Goal: Task Accomplishment & Management: Complete application form

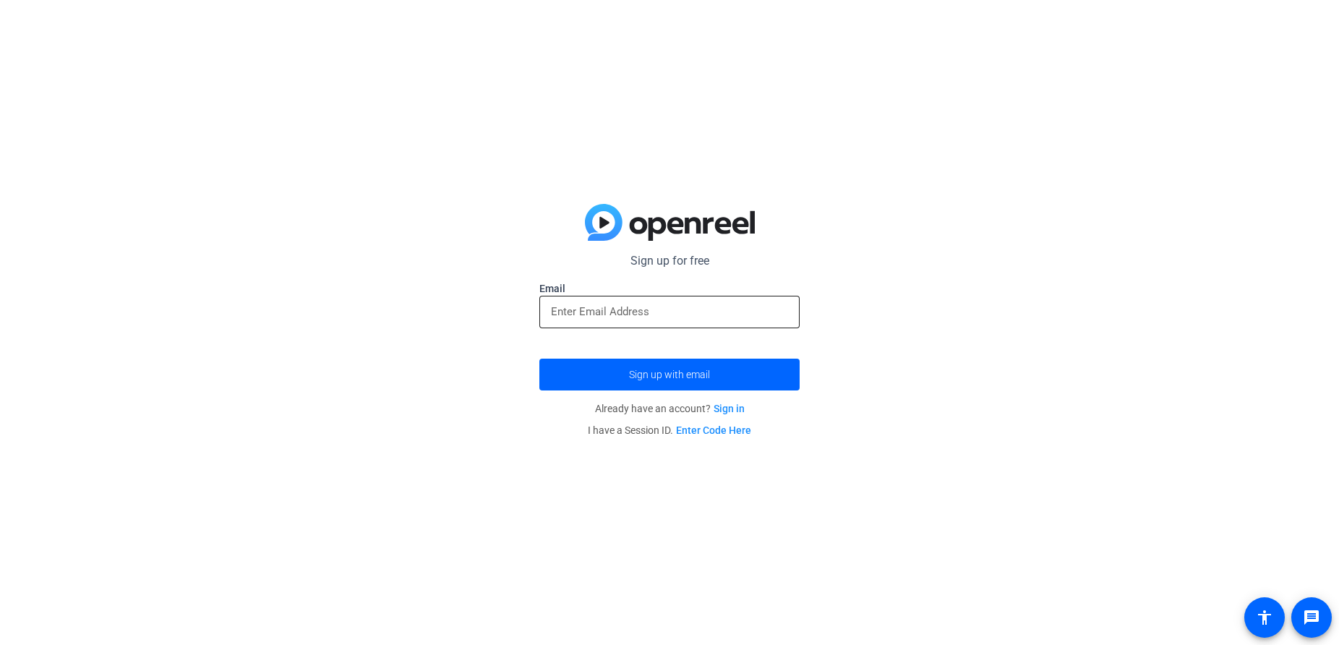
click at [725, 316] on input "email" at bounding box center [669, 311] width 237 height 17
type input "[EMAIL_ADDRESS][DOMAIN_NAME]"
click at [539, 359] on button "Sign up with email" at bounding box center [669, 375] width 260 height 32
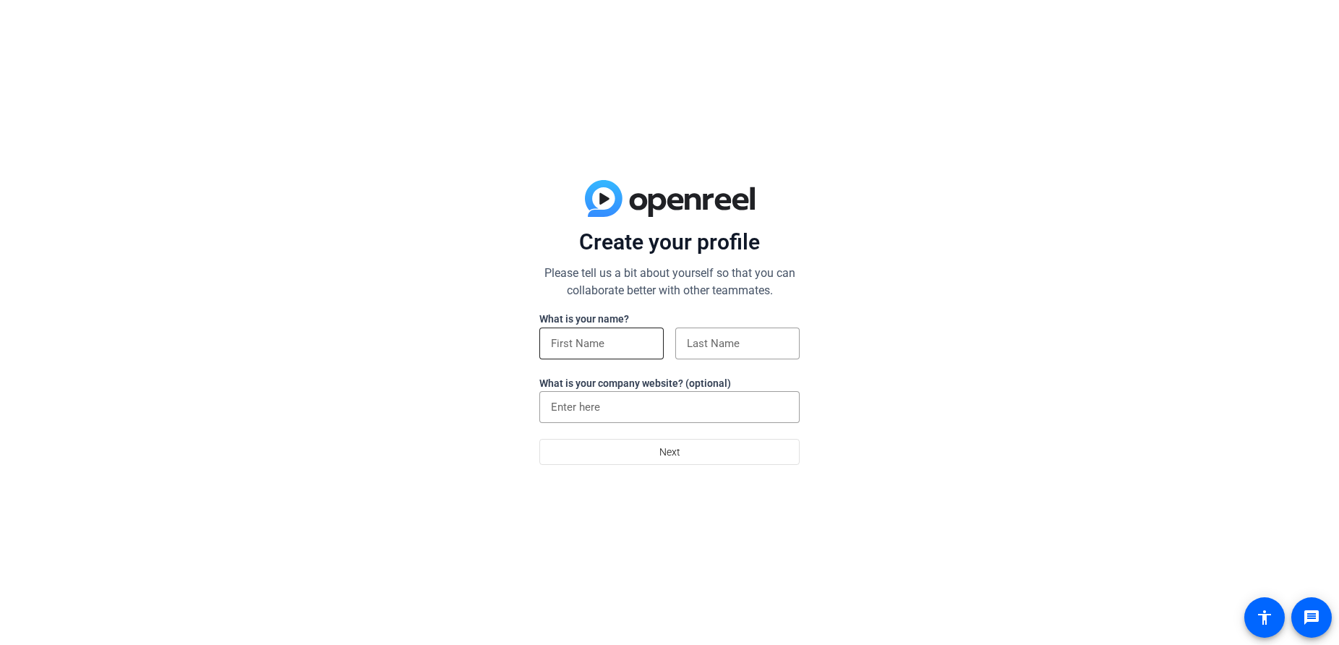
click at [582, 333] on div at bounding box center [601, 344] width 101 height 32
click at [594, 347] on input at bounding box center [601, 343] width 101 height 17
type input "Tamanna"
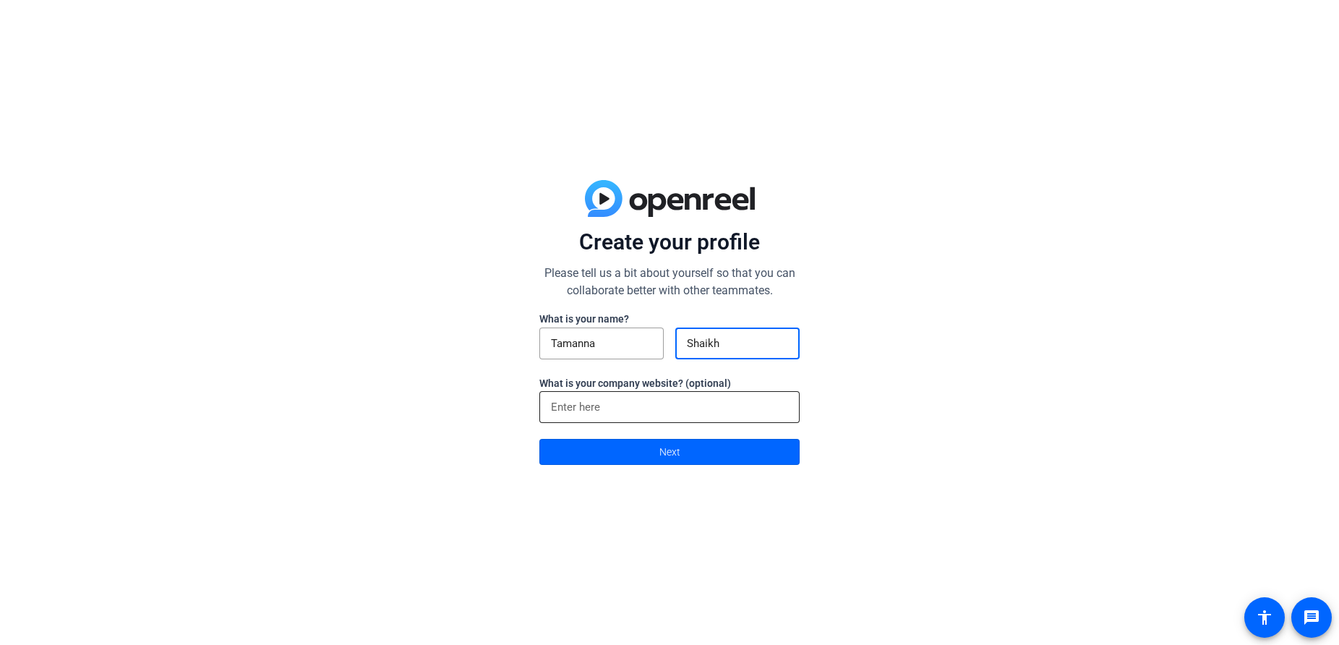
type input "Shaikh"
click at [594, 421] on div at bounding box center [669, 407] width 237 height 32
click at [606, 462] on span at bounding box center [669, 452] width 259 height 35
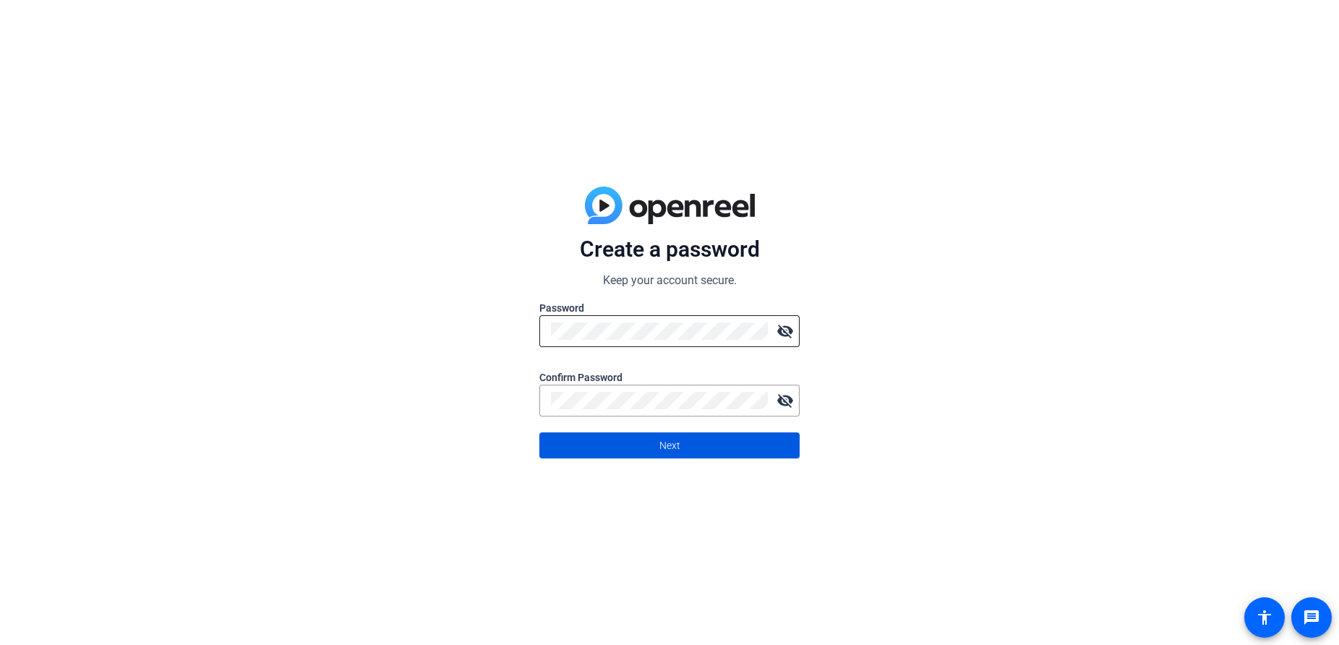
click at [790, 325] on mat-icon "visibility_off" at bounding box center [785, 331] width 29 height 29
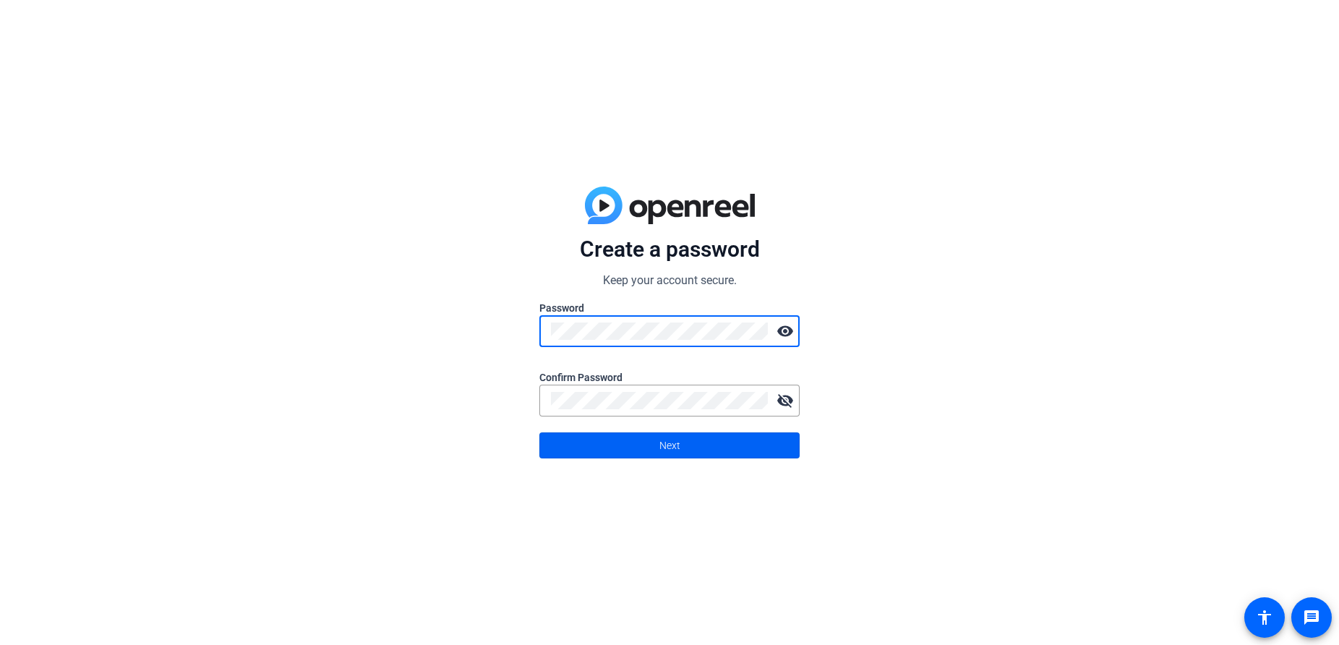
click at [589, 443] on span at bounding box center [669, 445] width 259 height 35
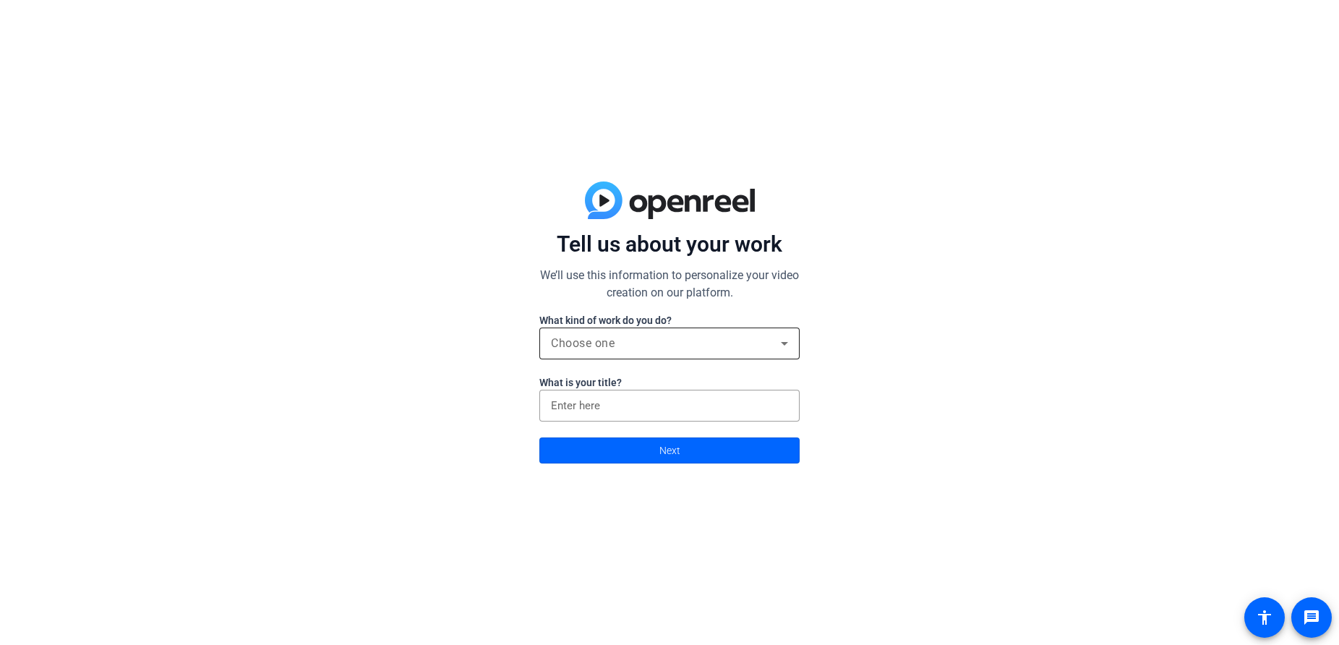
click at [665, 352] on div "Choose one" at bounding box center [669, 344] width 237 height 32
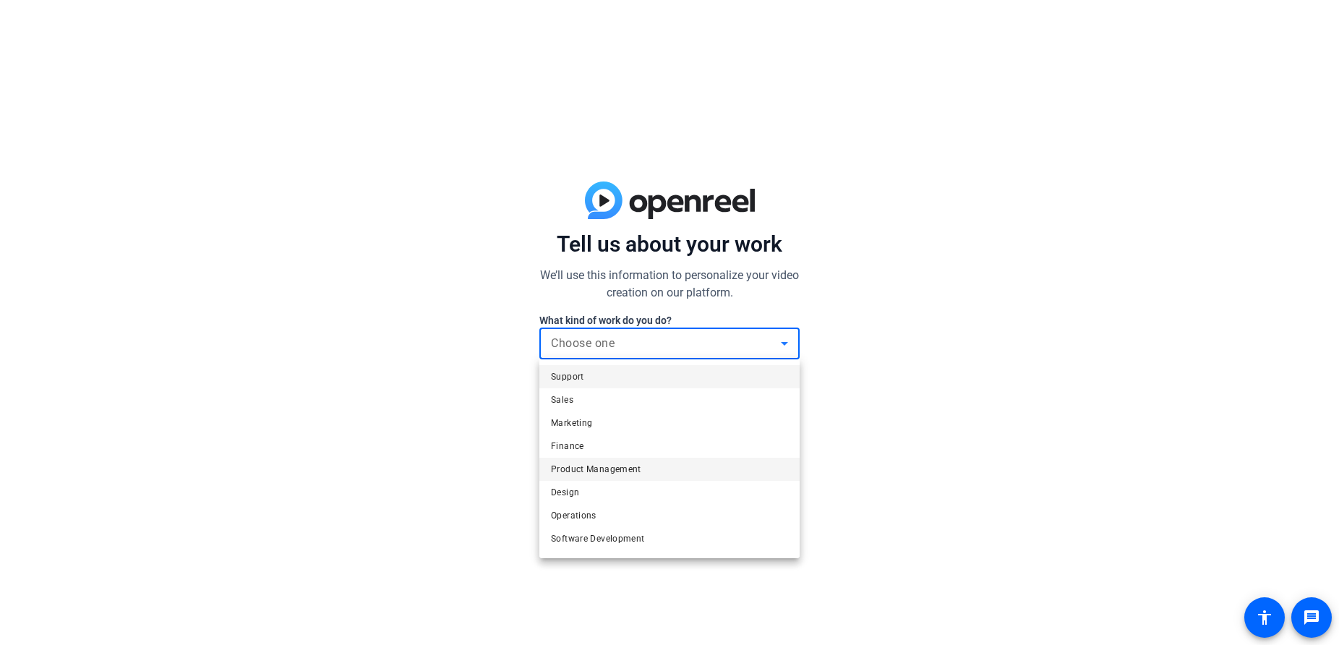
click at [613, 464] on span "Product Management" at bounding box center [596, 469] width 90 height 17
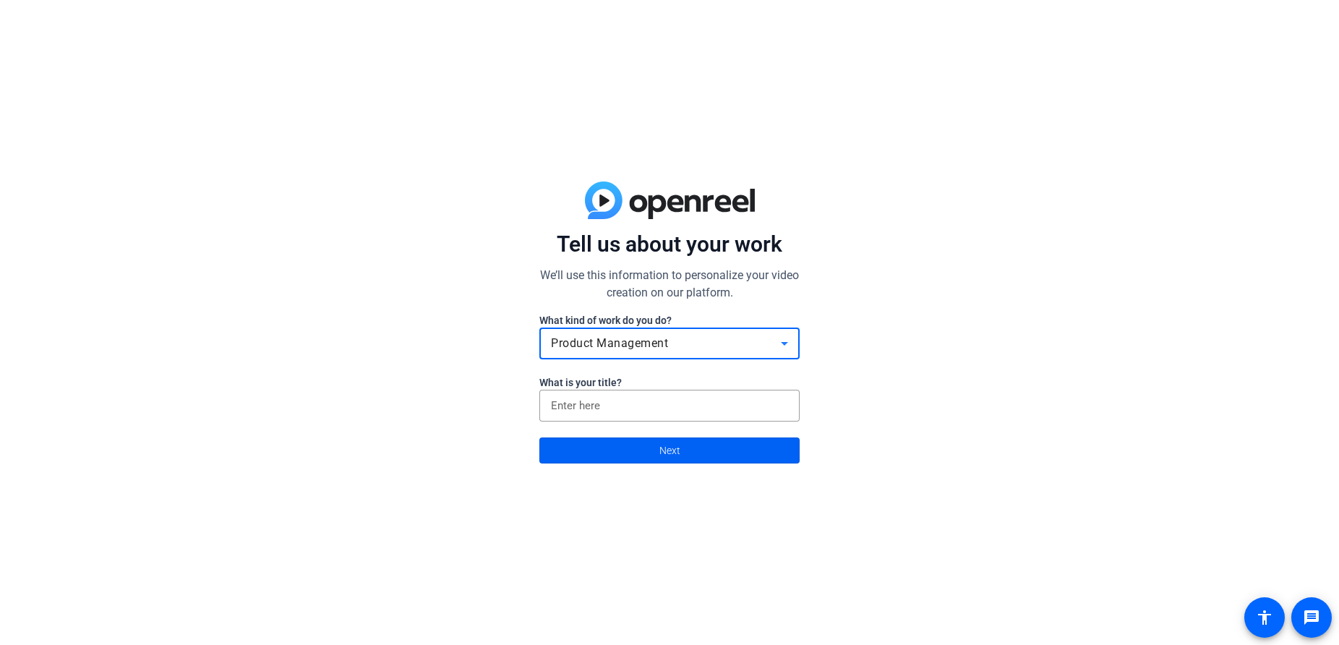
click at [621, 452] on span at bounding box center [669, 450] width 259 height 35
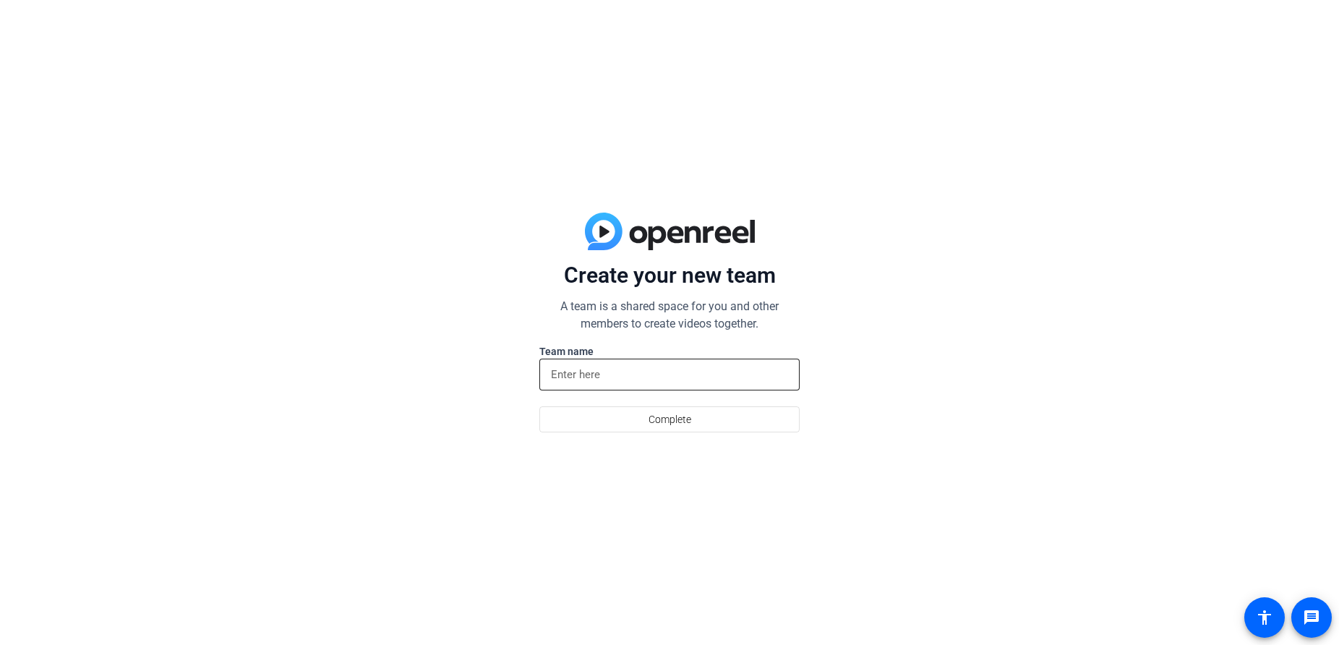
click at [621, 372] on input at bounding box center [669, 374] width 237 height 17
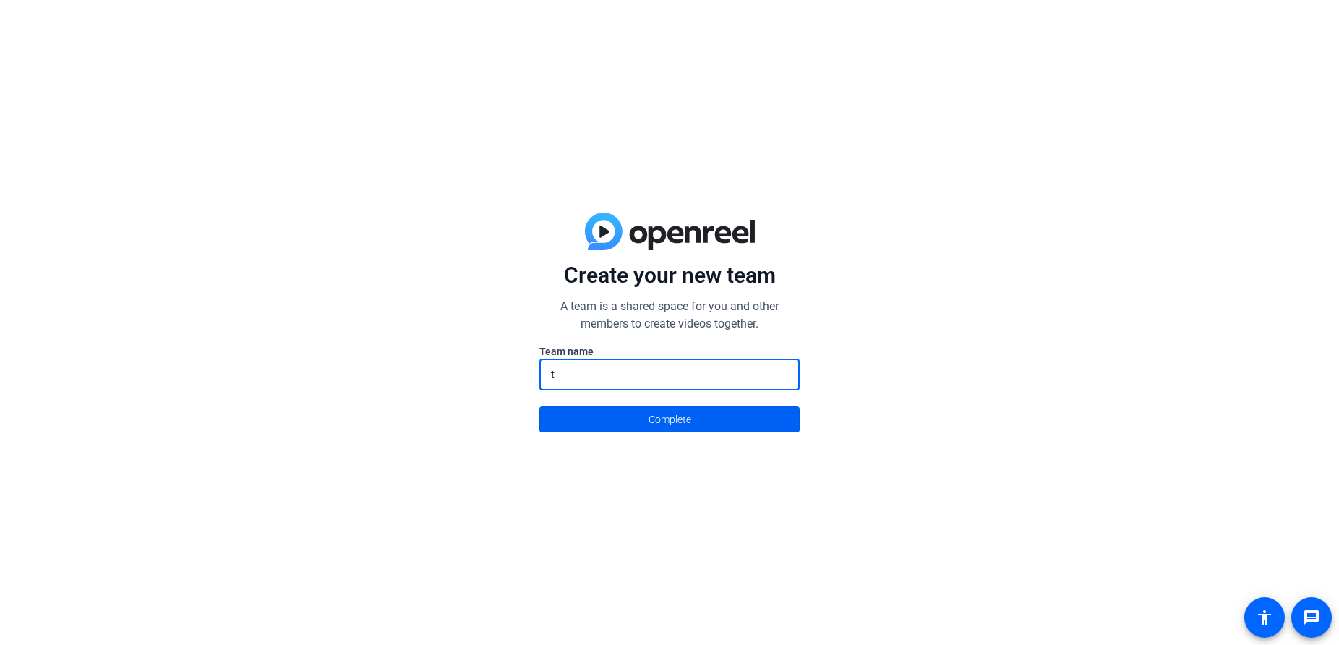
type input "t"
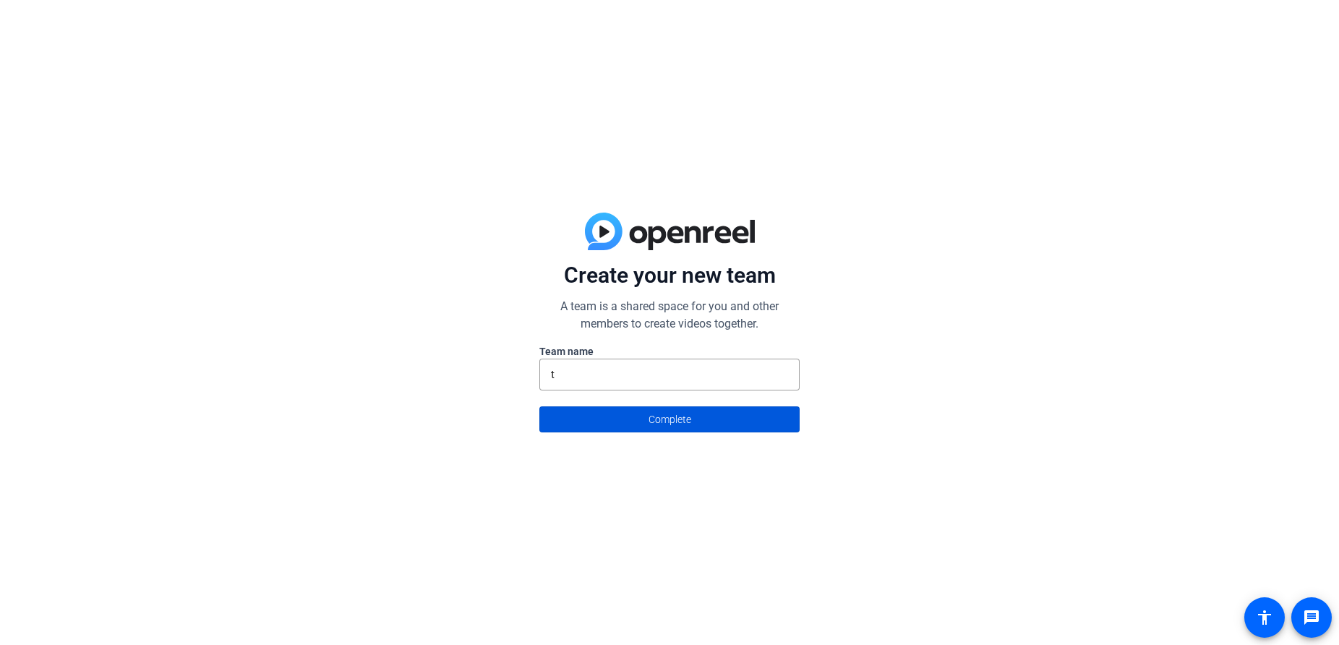
click at [626, 403] on span at bounding box center [669, 419] width 259 height 35
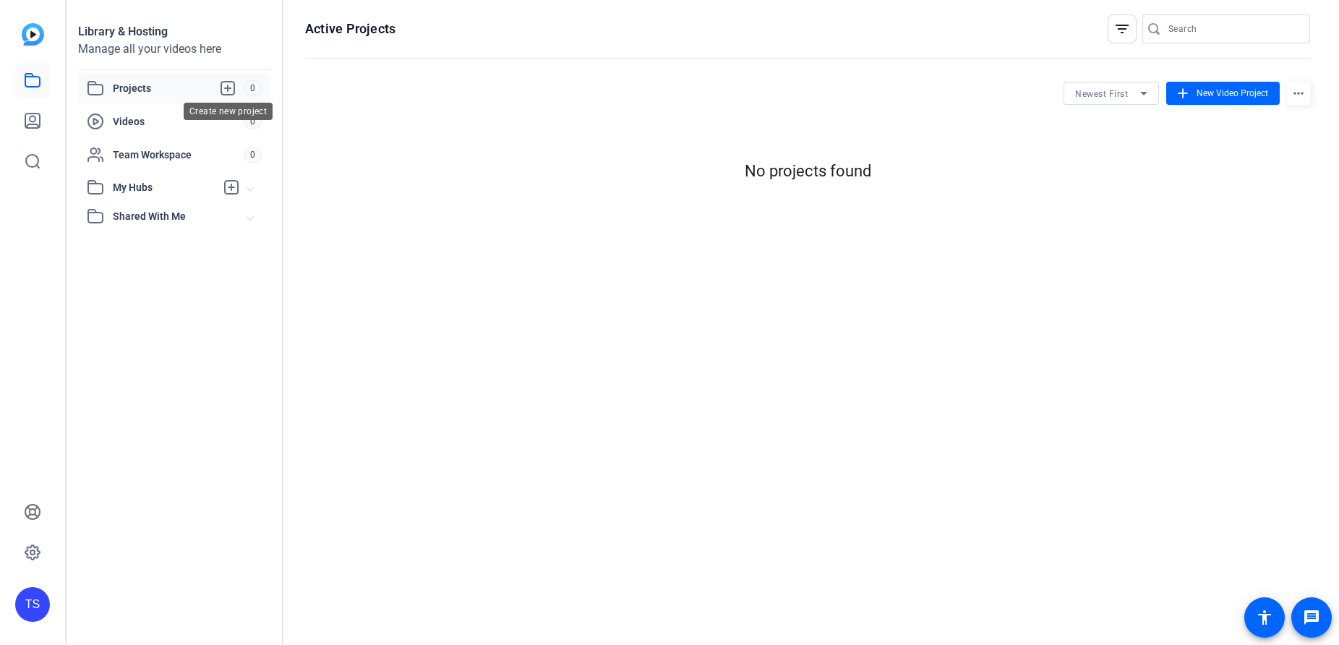
click at [229, 82] on icon at bounding box center [227, 88] width 13 height 13
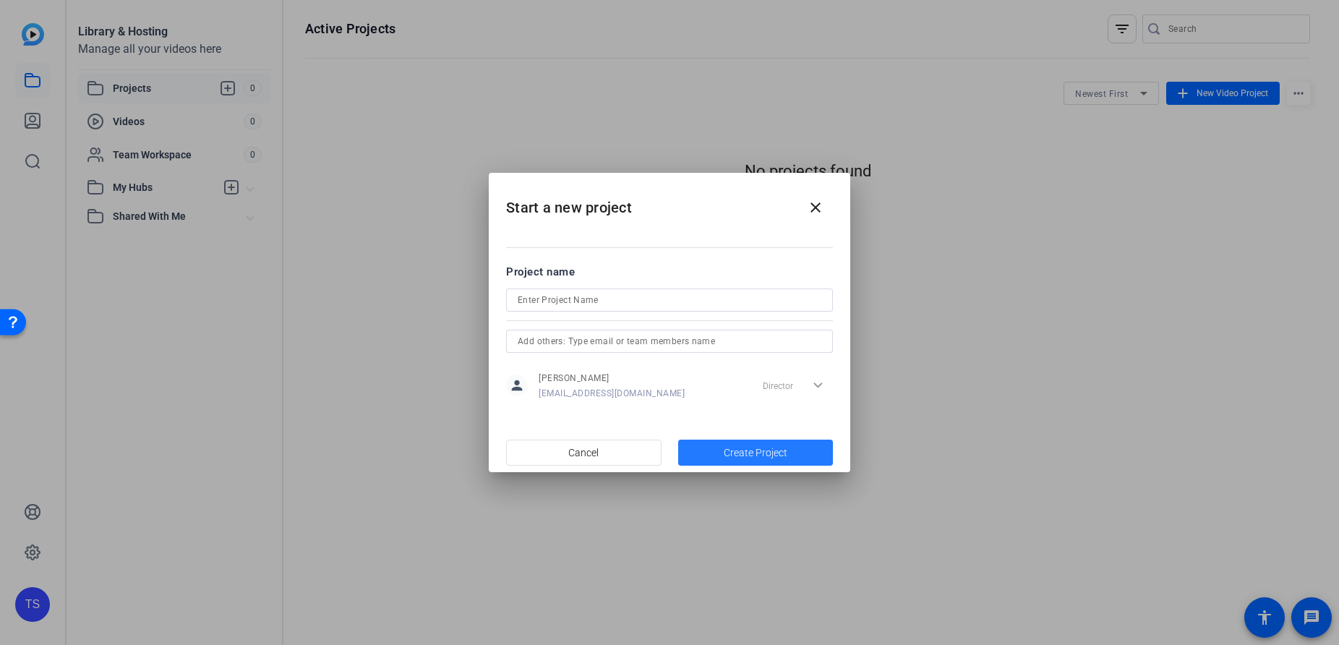
click at [795, 444] on span "button" at bounding box center [755, 452] width 155 height 35
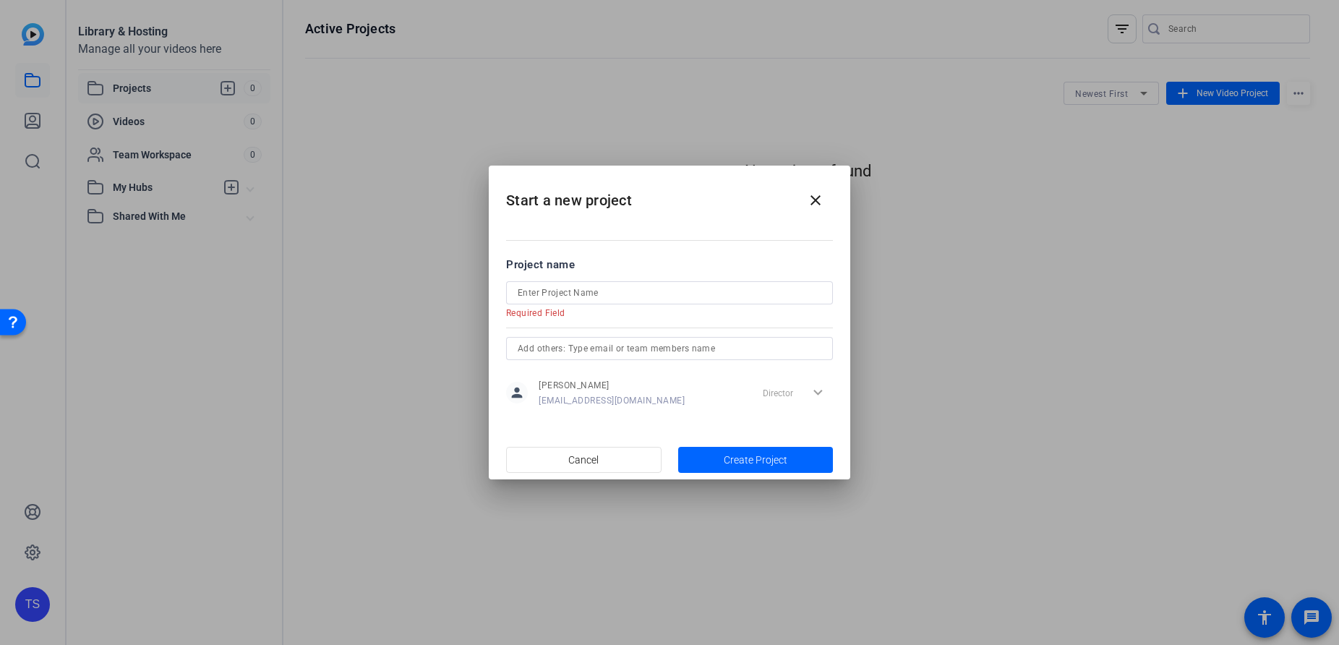
click at [626, 280] on form "Project name Required Field person Tamanna Shaikh tamanna.shaikh@capitalone.com…" at bounding box center [669, 334] width 327 height 154
click at [625, 299] on input at bounding box center [670, 292] width 304 height 17
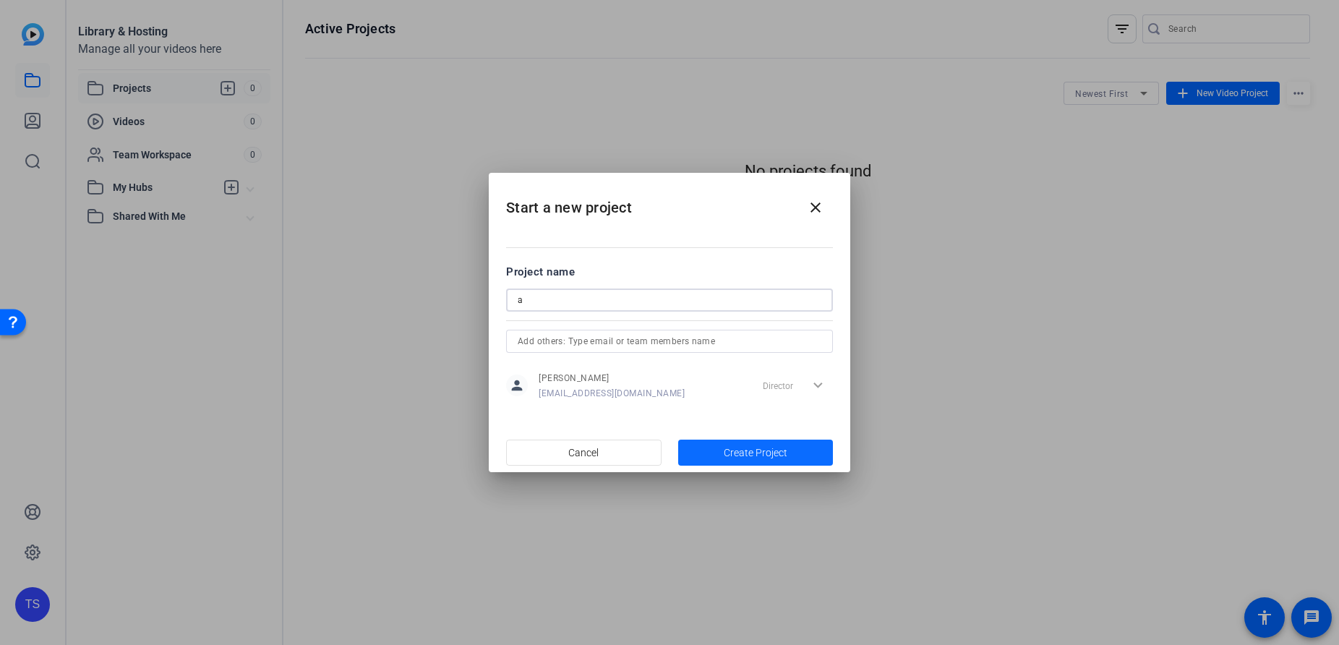
type input "a"
click at [743, 451] on span "Create Project" at bounding box center [756, 452] width 64 height 15
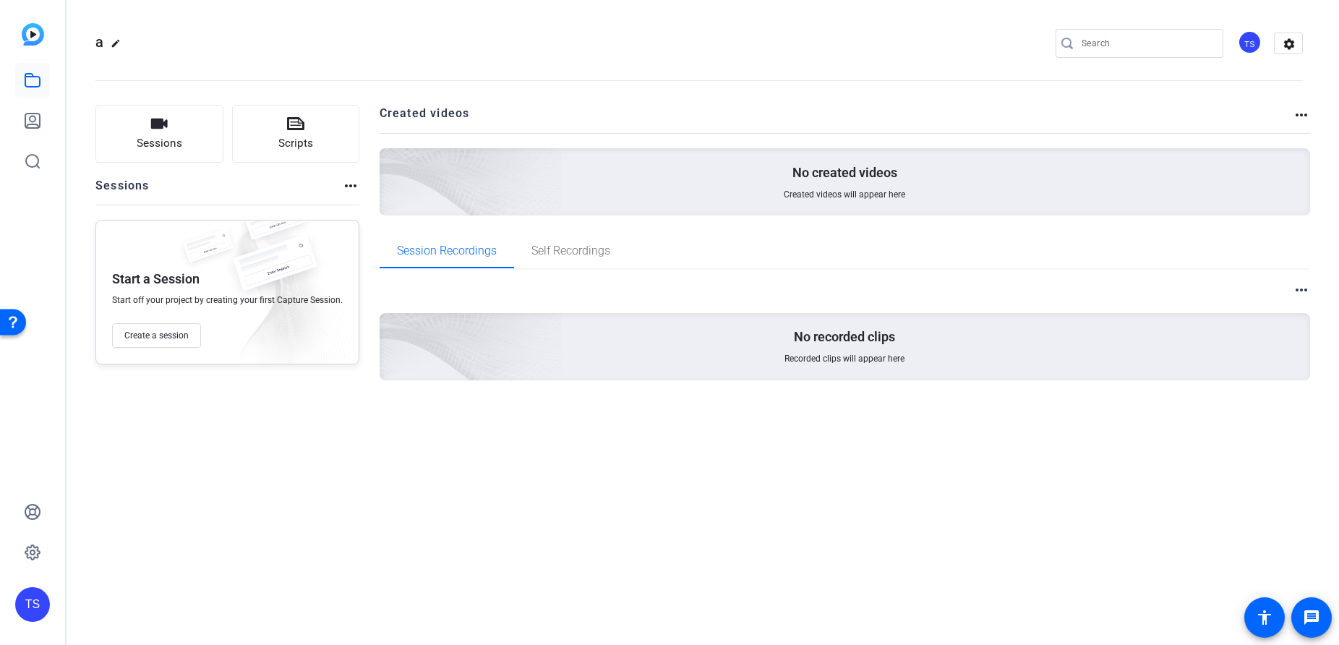
click at [581, 192] on div "No created videos Created videos will appear here" at bounding box center [845, 181] width 931 height 67
click at [560, 255] on span "Self Recordings" at bounding box center [571, 251] width 79 height 12
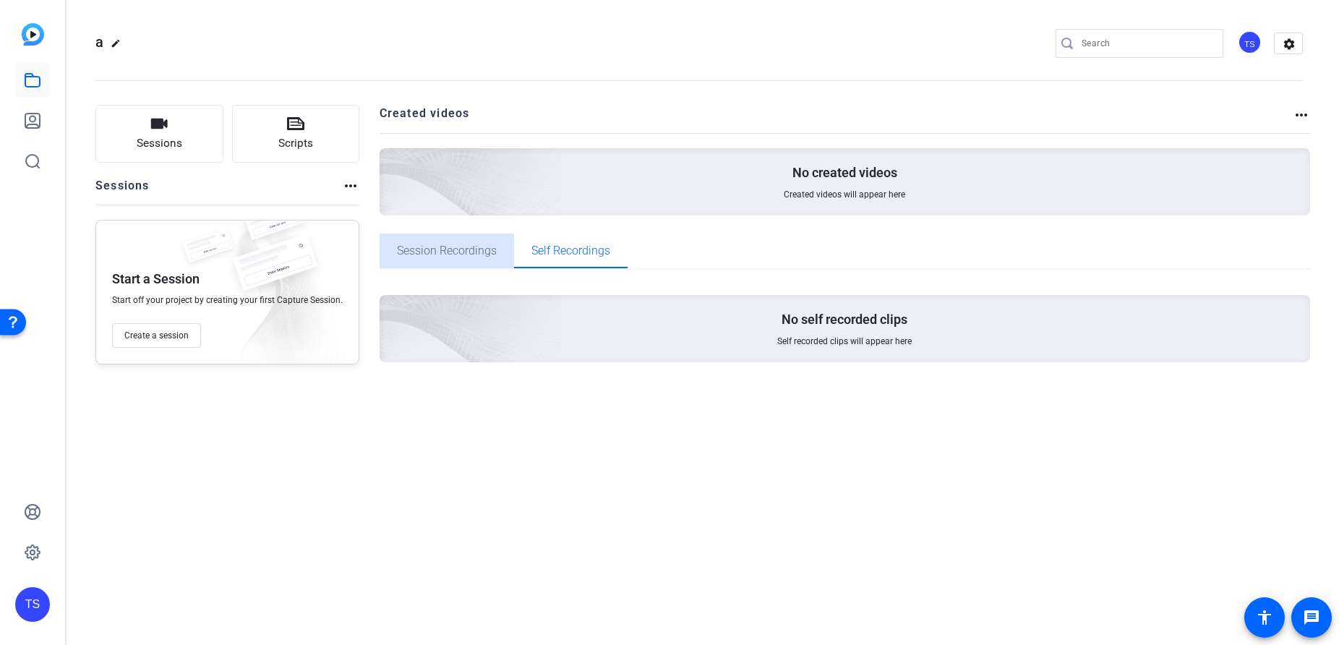
click at [464, 242] on span "Session Recordings" at bounding box center [447, 251] width 100 height 35
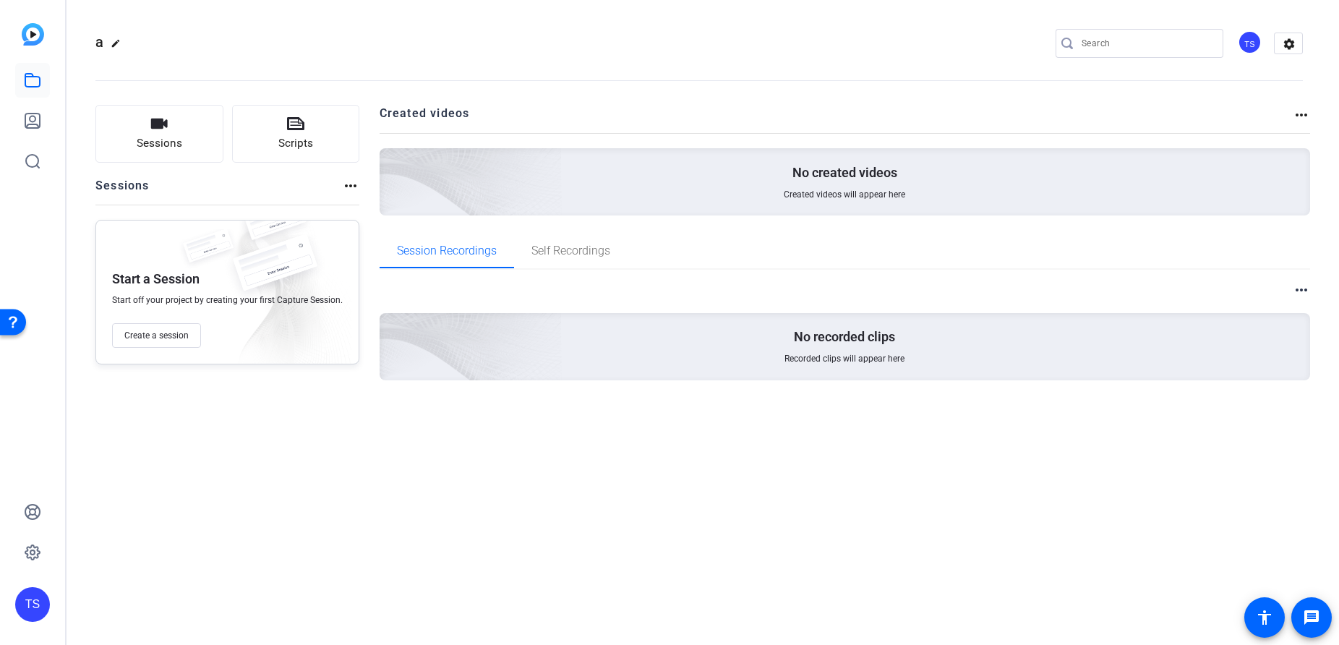
click at [1303, 118] on mat-icon "more_horiz" at bounding box center [1301, 114] width 17 height 17
click at [1302, 114] on div at bounding box center [669, 322] width 1339 height 645
click at [22, 547] on link at bounding box center [32, 552] width 35 height 35
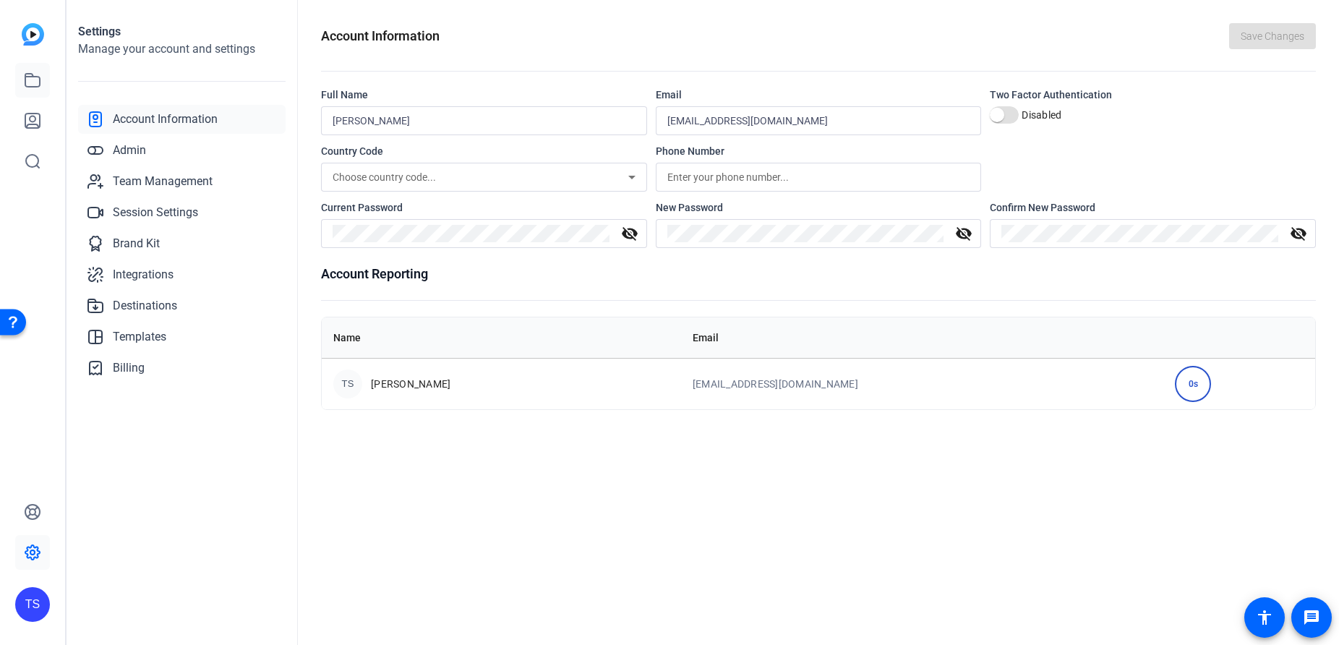
click at [33, 78] on icon at bounding box center [32, 80] width 17 height 17
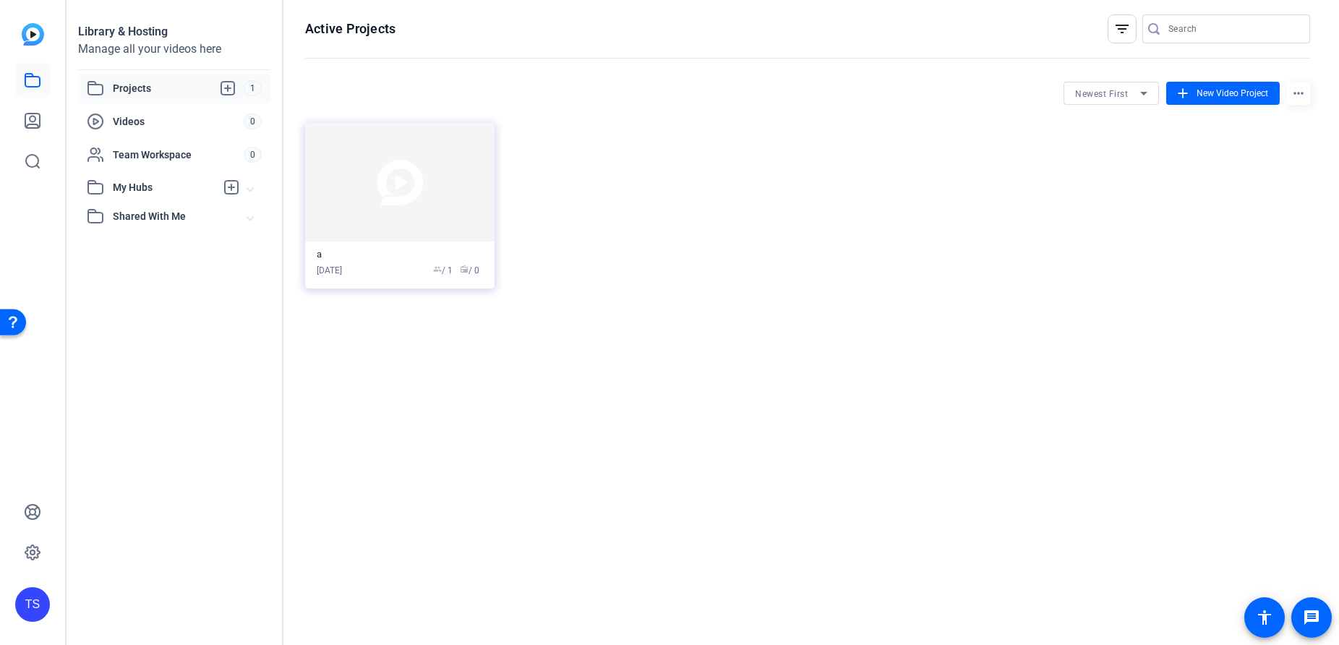
click at [249, 89] on span "1" at bounding box center [253, 88] width 18 height 16
click at [142, 82] on span "Projects" at bounding box center [178, 88] width 131 height 17
click at [124, 121] on span "Videos" at bounding box center [178, 121] width 131 height 14
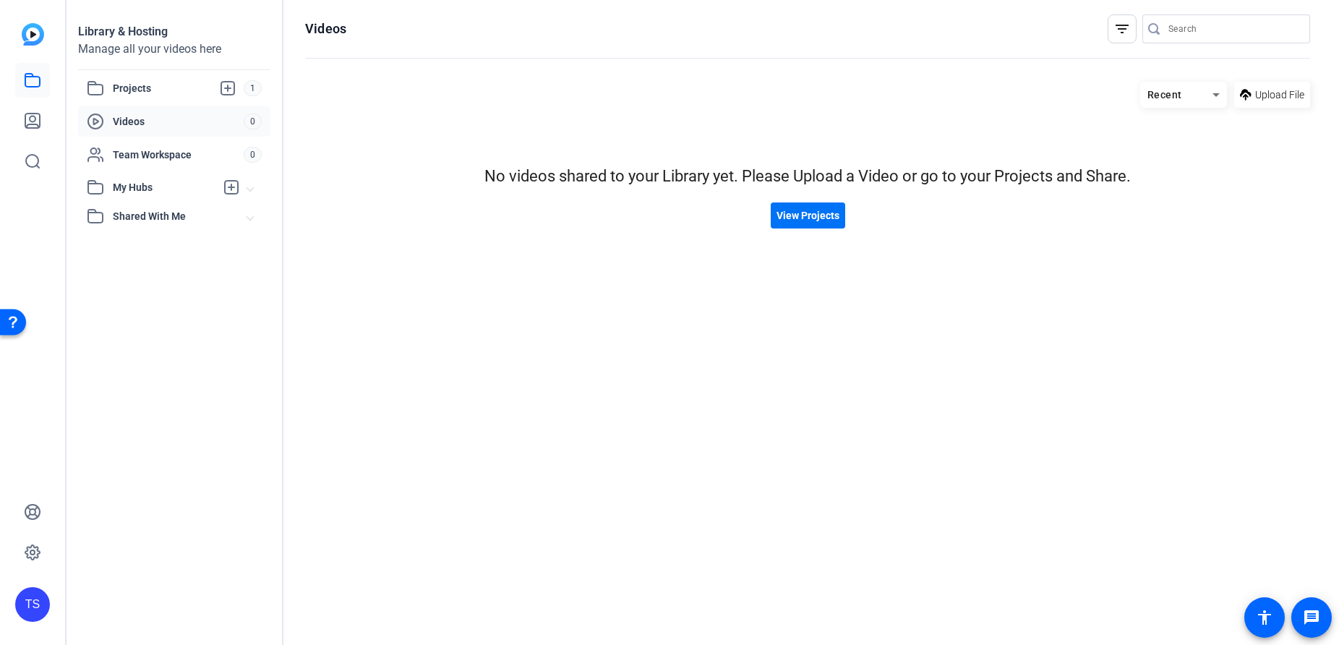
click at [816, 212] on span "View Projects" at bounding box center [808, 215] width 63 height 15
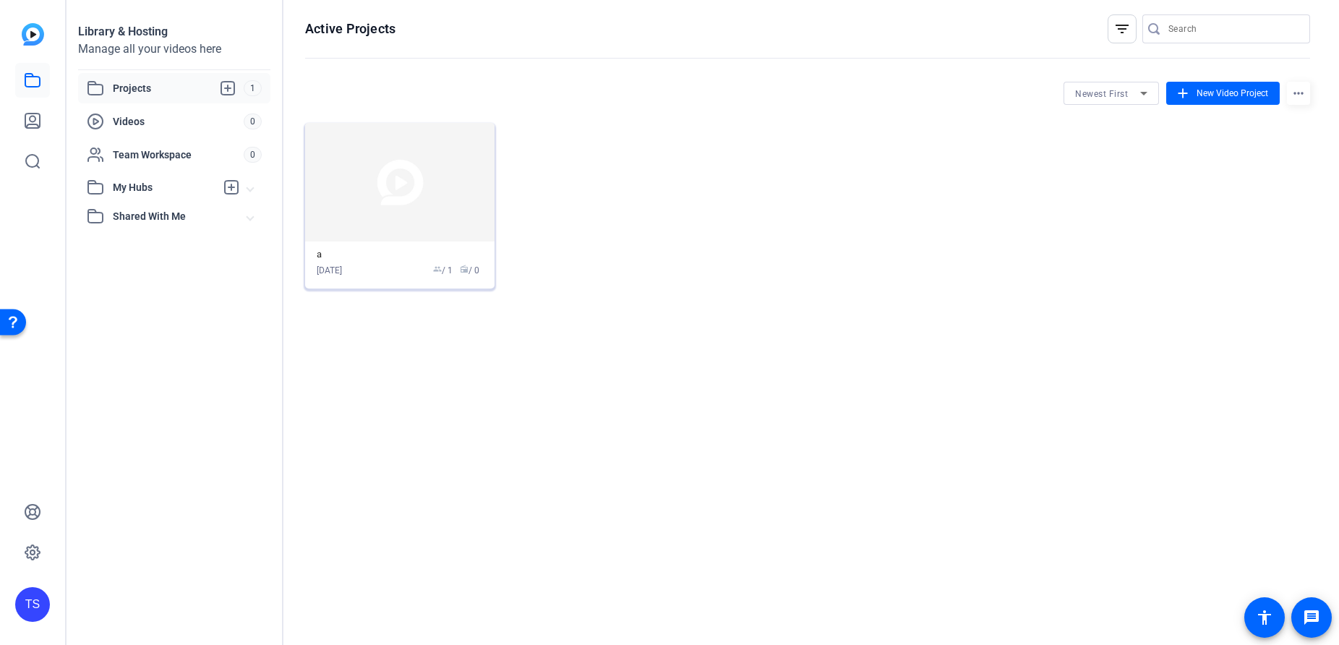
click at [365, 171] on img at bounding box center [399, 182] width 189 height 119
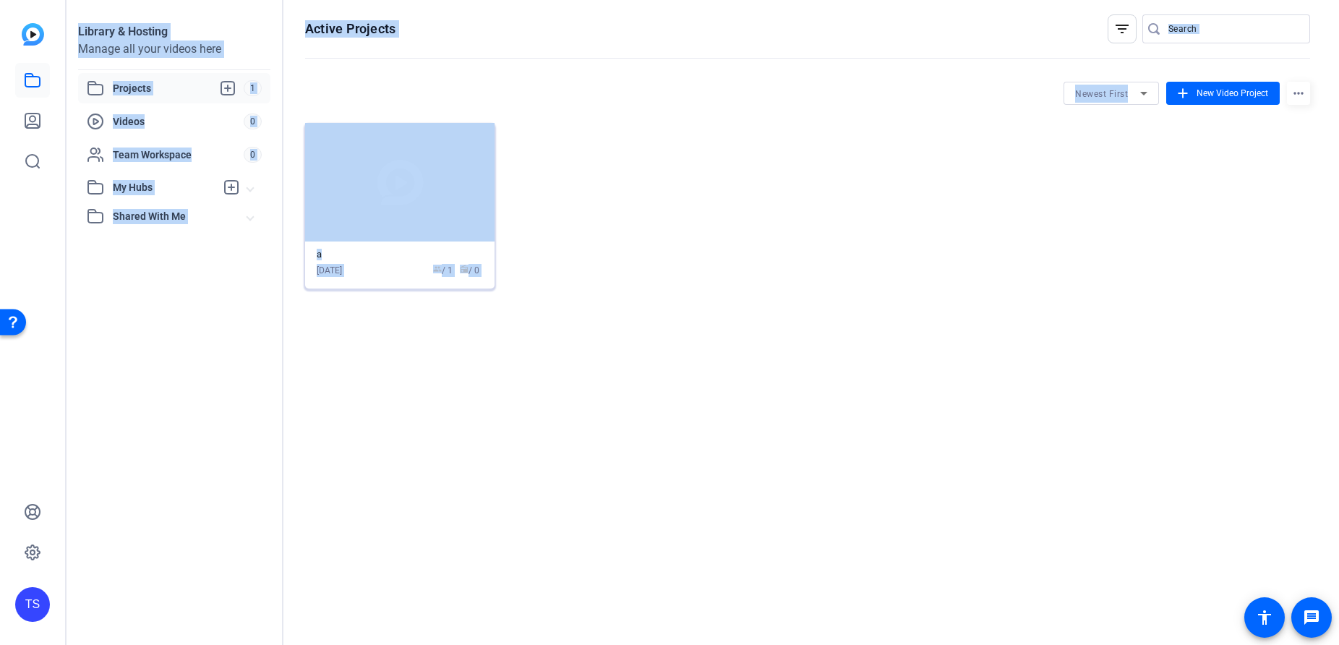
click at [365, 171] on div "Library & Hosting Manage all your videos here Projects 1 Videos 0 Team Workspac…" at bounding box center [703, 322] width 1273 height 645
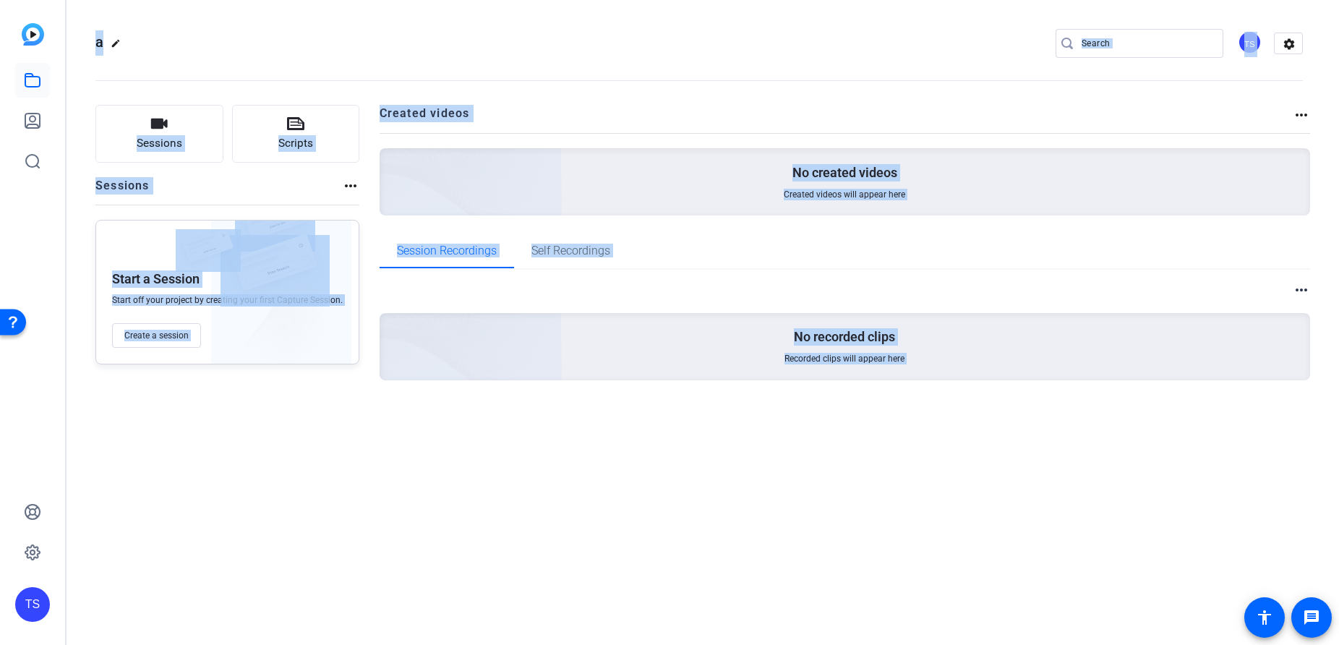
click at [632, 60] on openreel-divider-bar at bounding box center [699, 76] width 1208 height 44
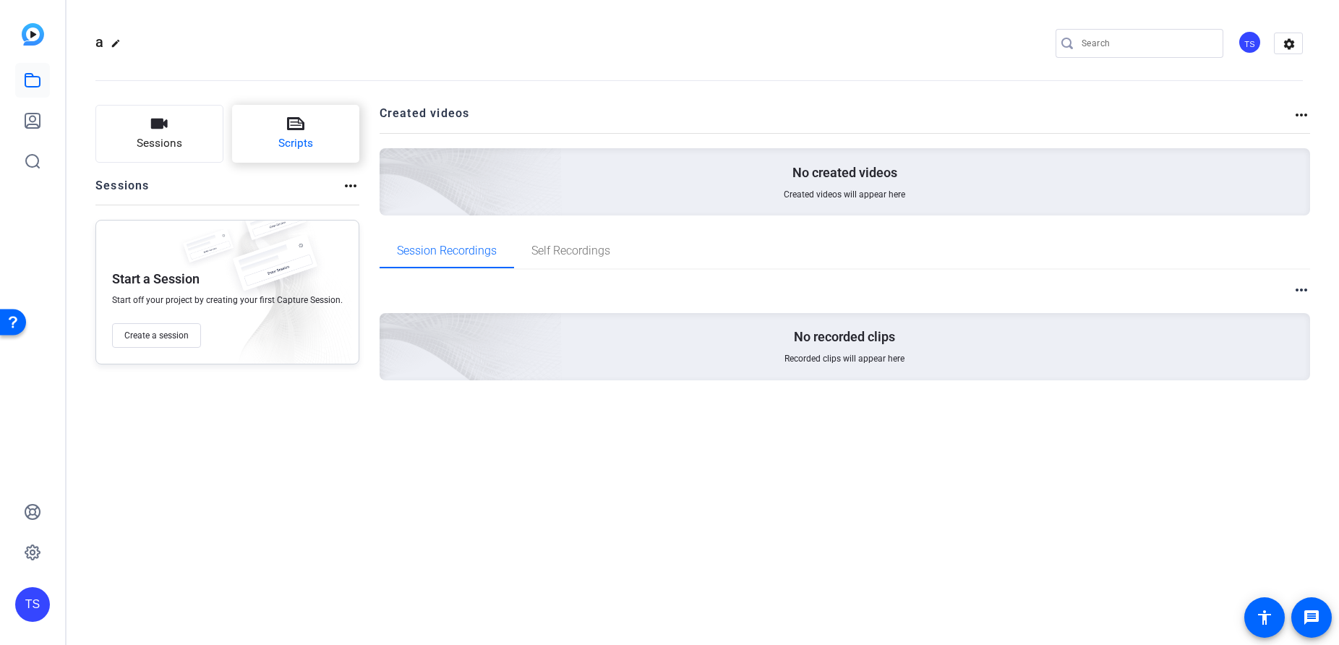
click at [301, 133] on button "Scripts" at bounding box center [296, 134] width 128 height 58
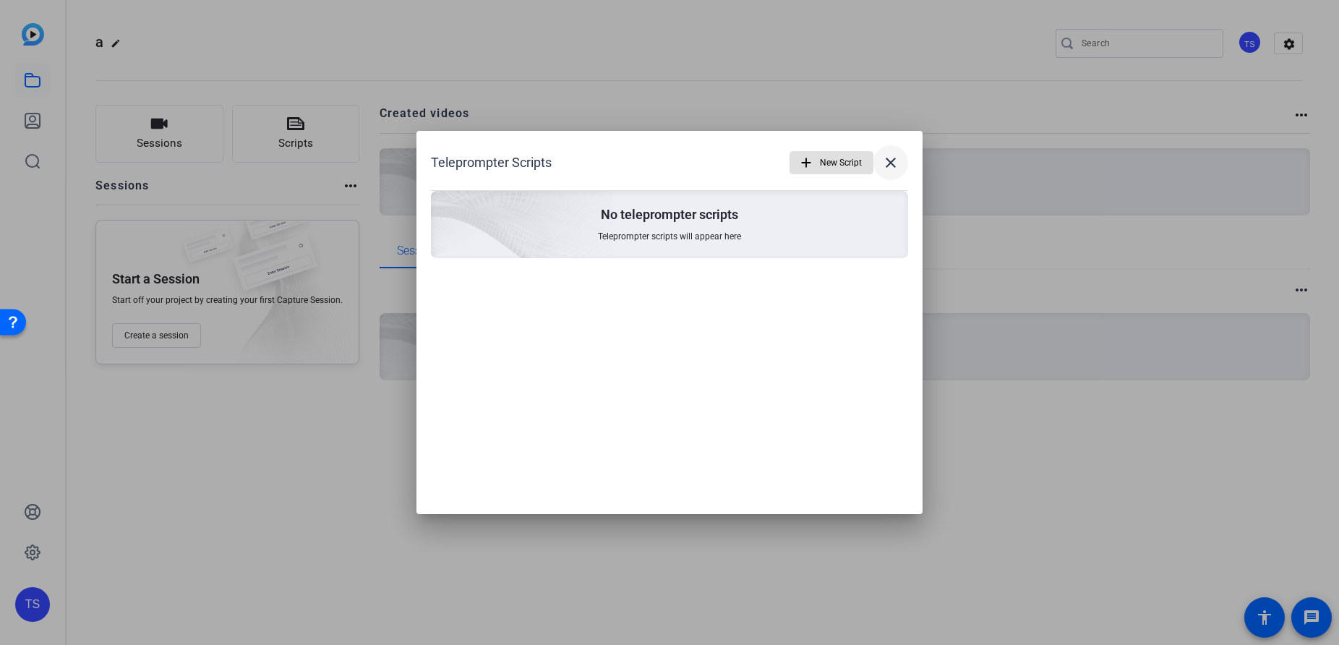
click at [893, 154] on mat-icon "close" at bounding box center [890, 162] width 17 height 17
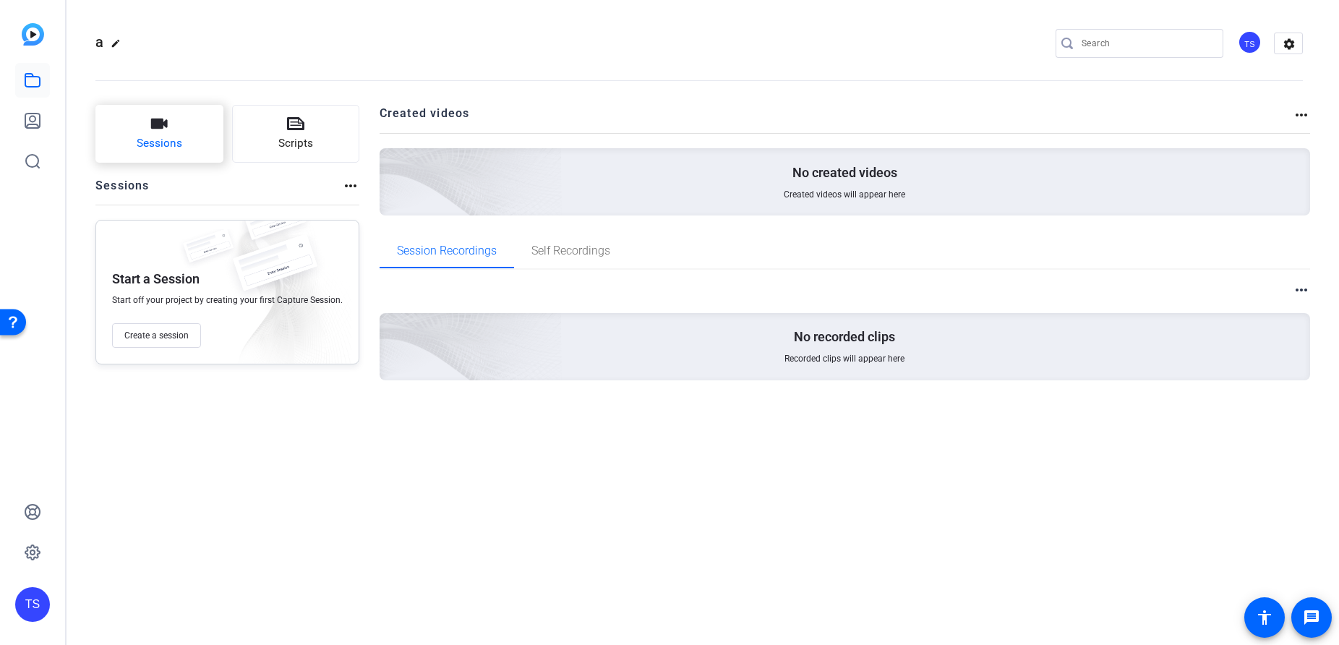
click at [139, 126] on button "Sessions" at bounding box center [159, 134] width 128 height 58
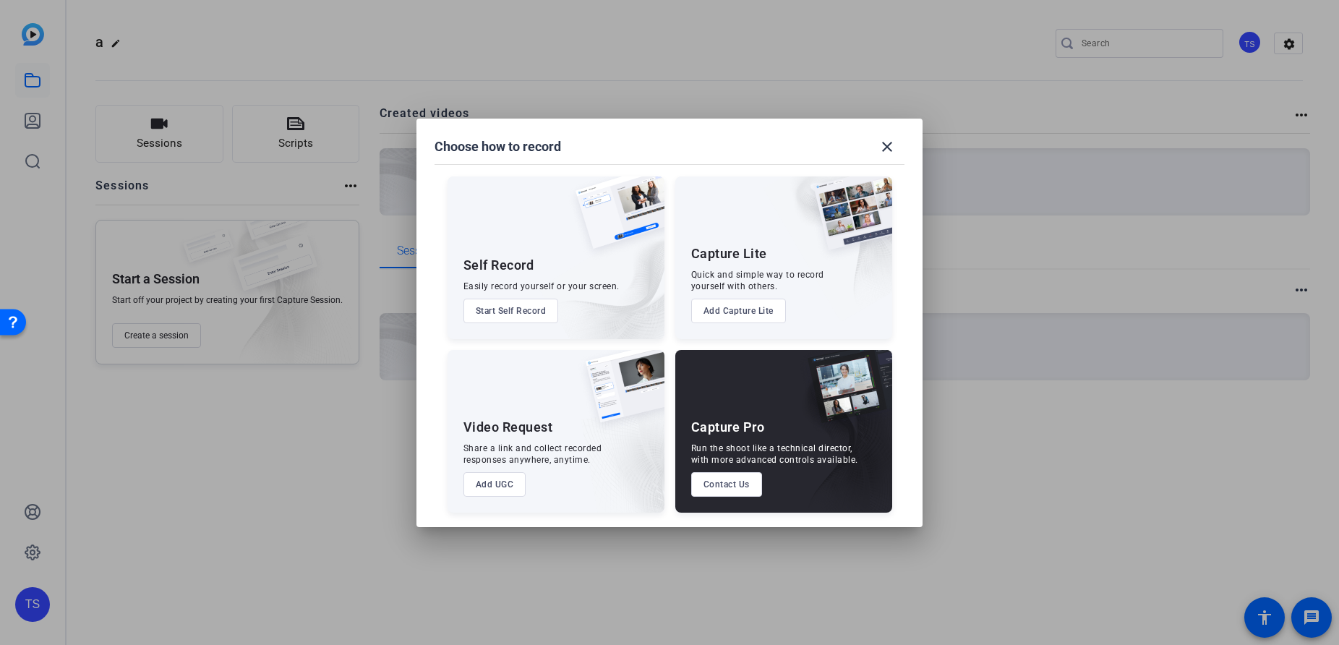
click at [537, 306] on button "Start Self Record" at bounding box center [511, 311] width 95 height 25
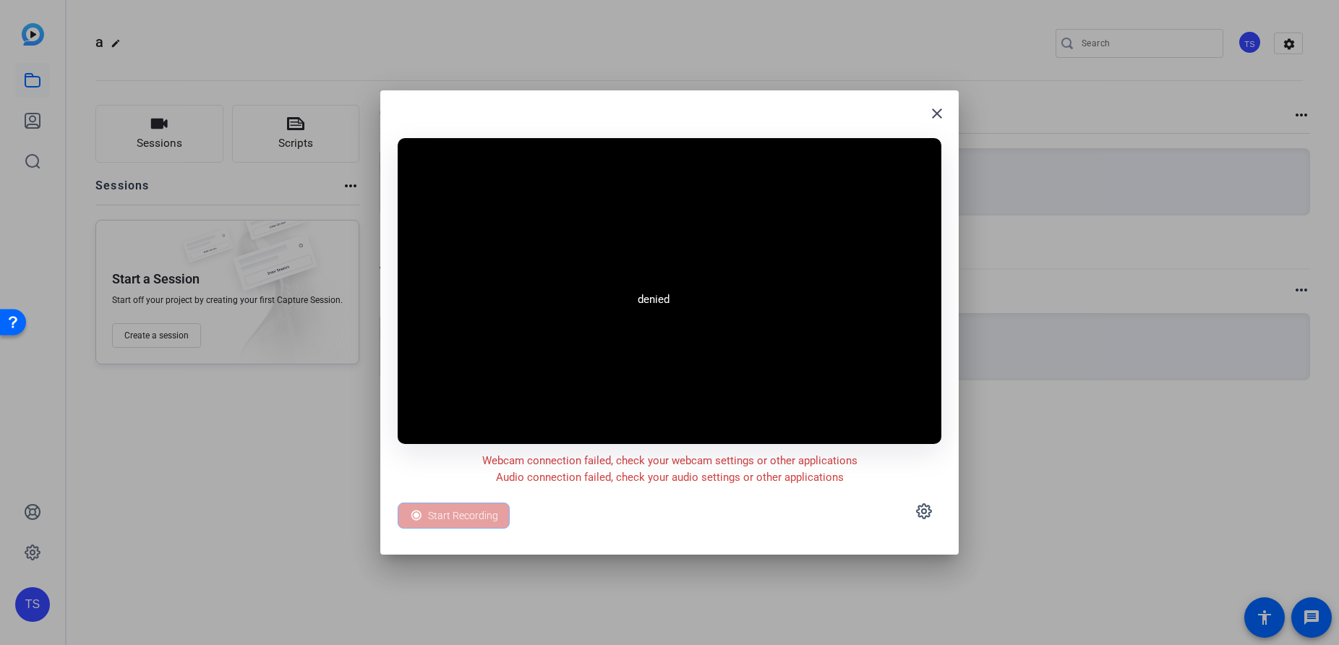
click at [1145, 524] on div at bounding box center [669, 322] width 1339 height 645
click at [931, 117] on mat-icon "close" at bounding box center [937, 113] width 17 height 17
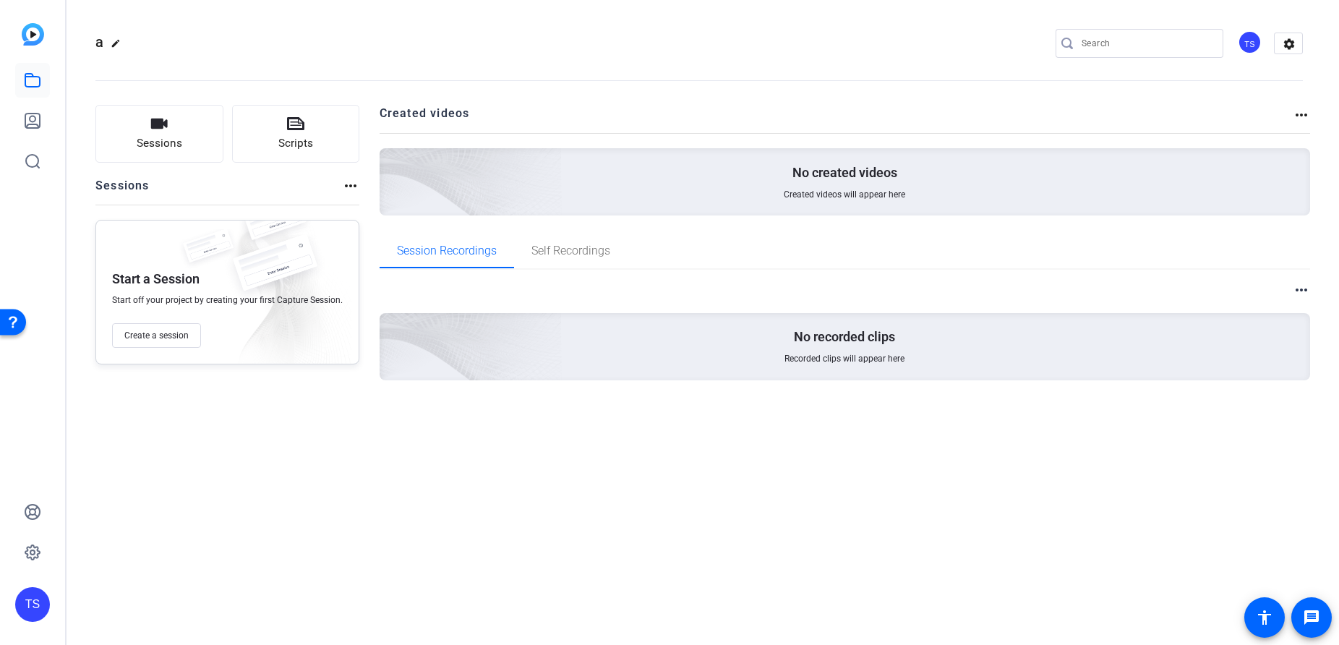
click at [1299, 114] on mat-icon "more_horiz" at bounding box center [1301, 114] width 17 height 17
click at [1306, 110] on div at bounding box center [669, 322] width 1339 height 645
click at [1290, 45] on mat-icon "settings" at bounding box center [1289, 44] width 29 height 22
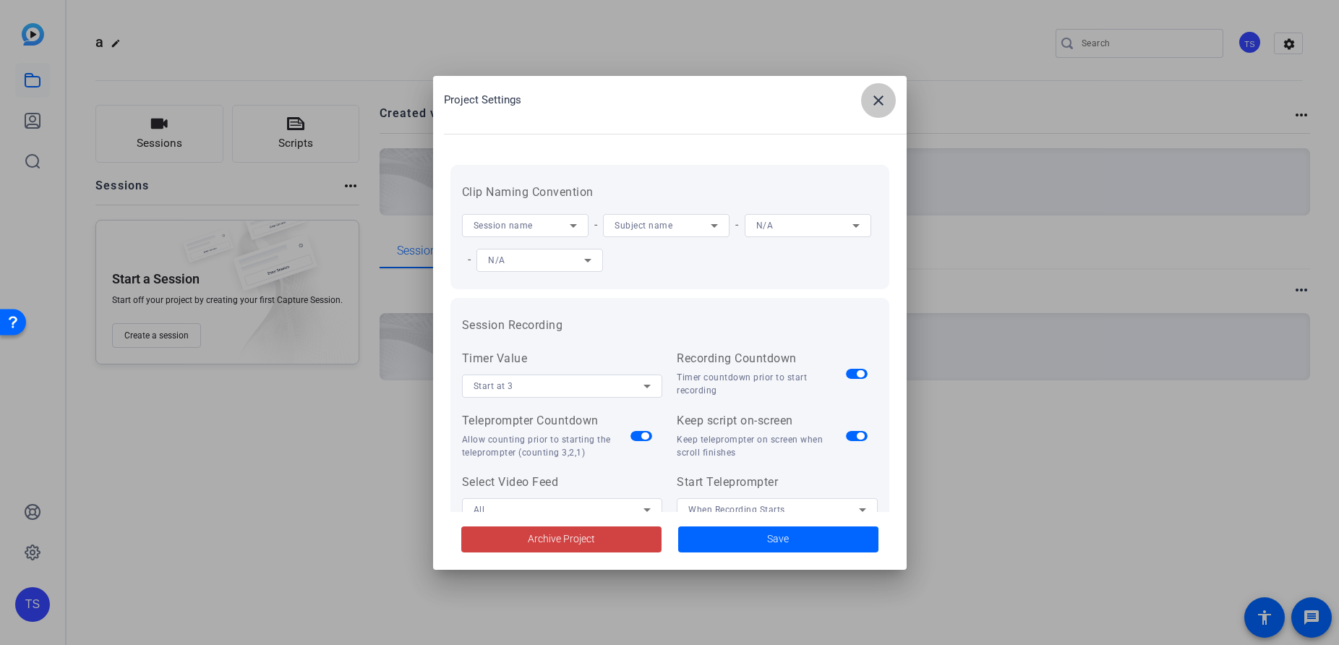
click at [877, 102] on mat-icon "close" at bounding box center [878, 100] width 17 height 17
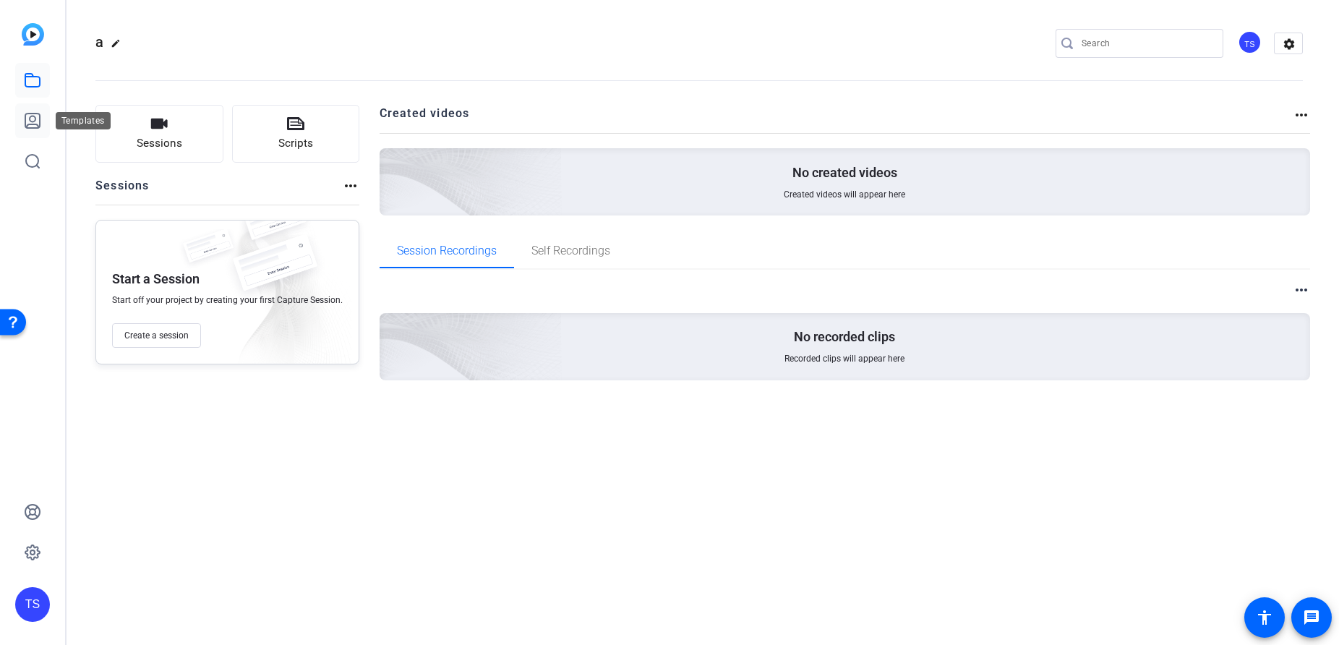
click at [38, 120] on icon at bounding box center [32, 120] width 17 height 17
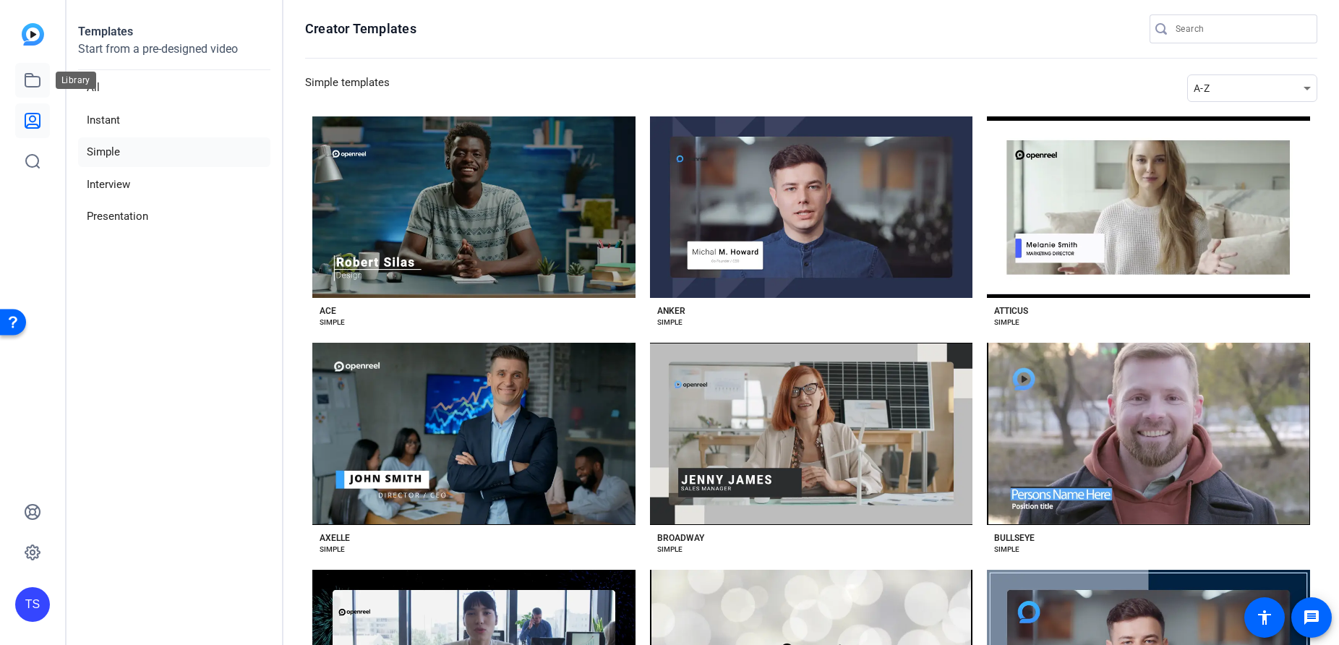
click at [46, 85] on link at bounding box center [32, 80] width 35 height 35
